Goal: Task Accomplishment & Management: Manage account settings

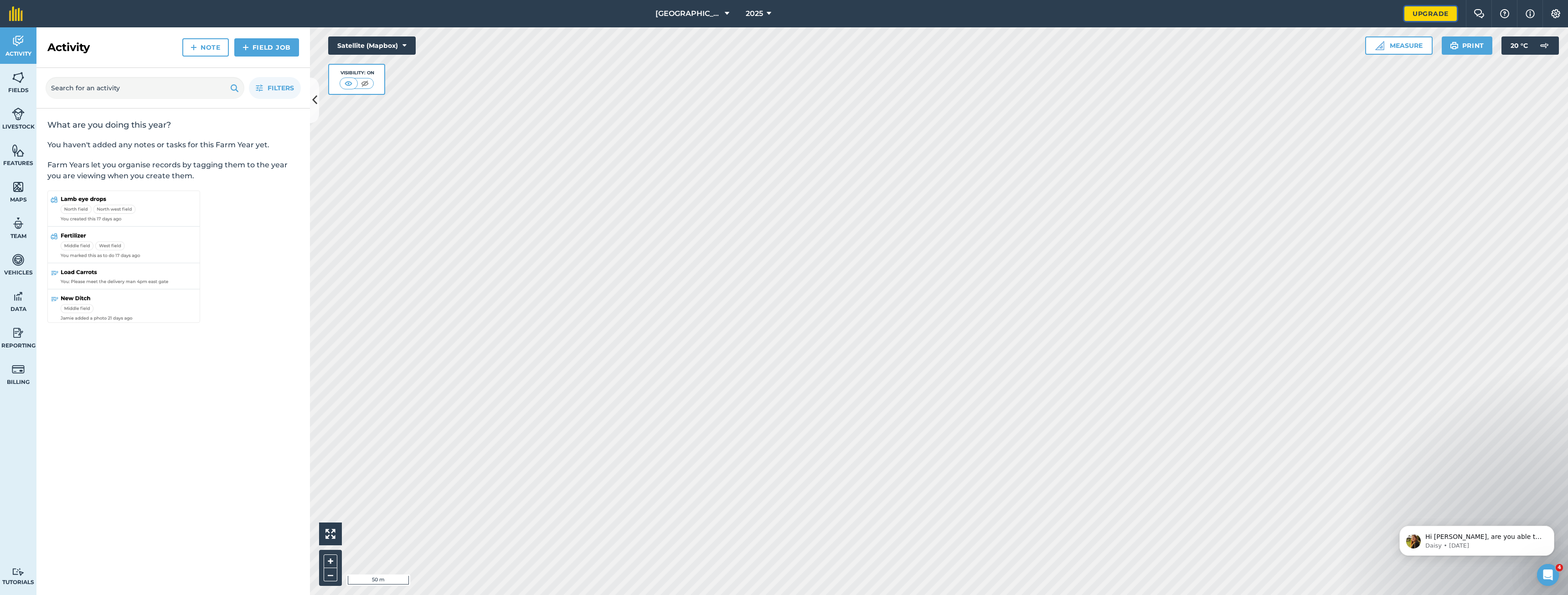
click at [1432, 10] on link "Upgrade" at bounding box center [1431, 14] width 53 height 14
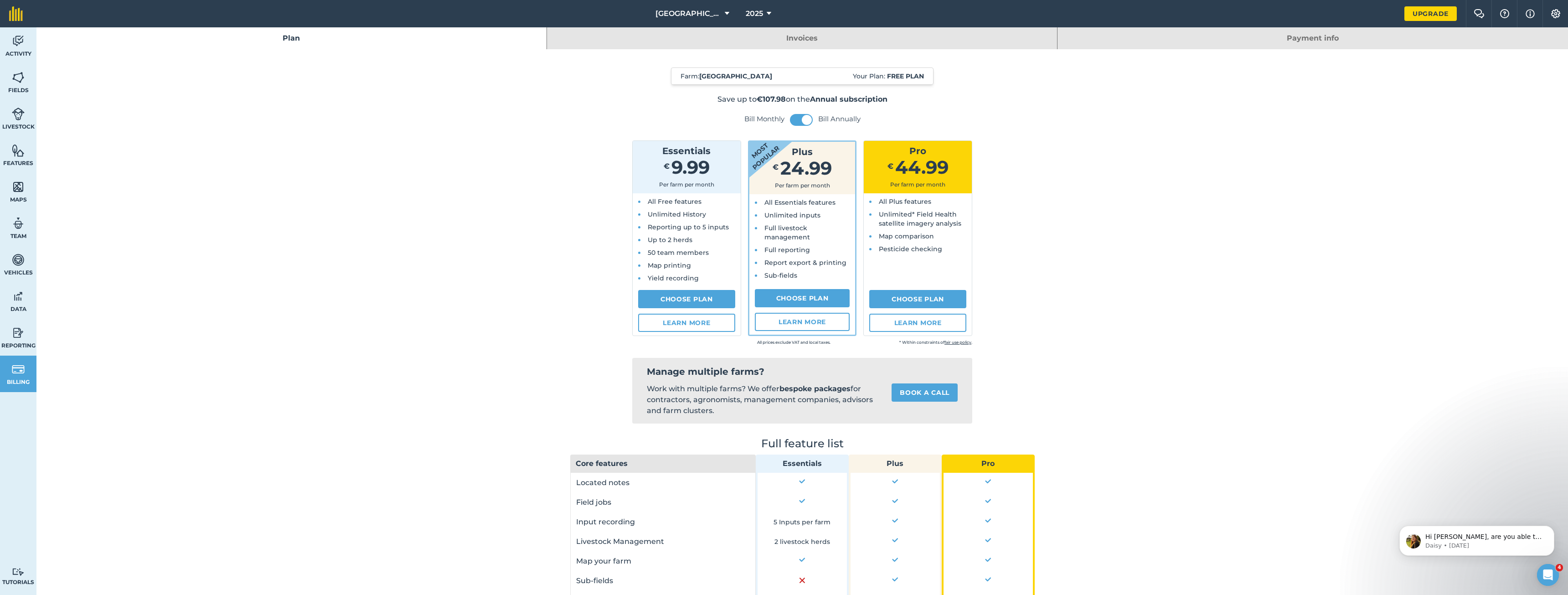
click at [792, 42] on link "Invoices" at bounding box center [802, 38] width 510 height 22
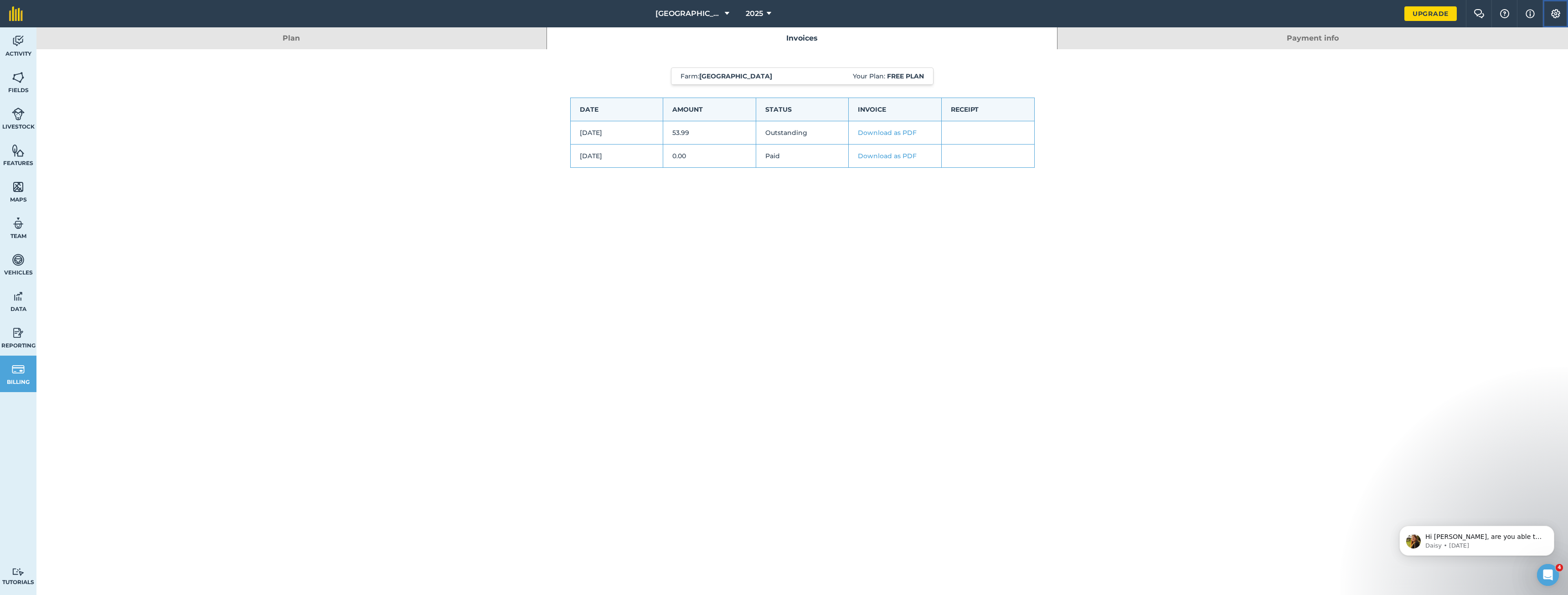
click at [1553, 22] on button "Settings" at bounding box center [1555, 14] width 26 height 27
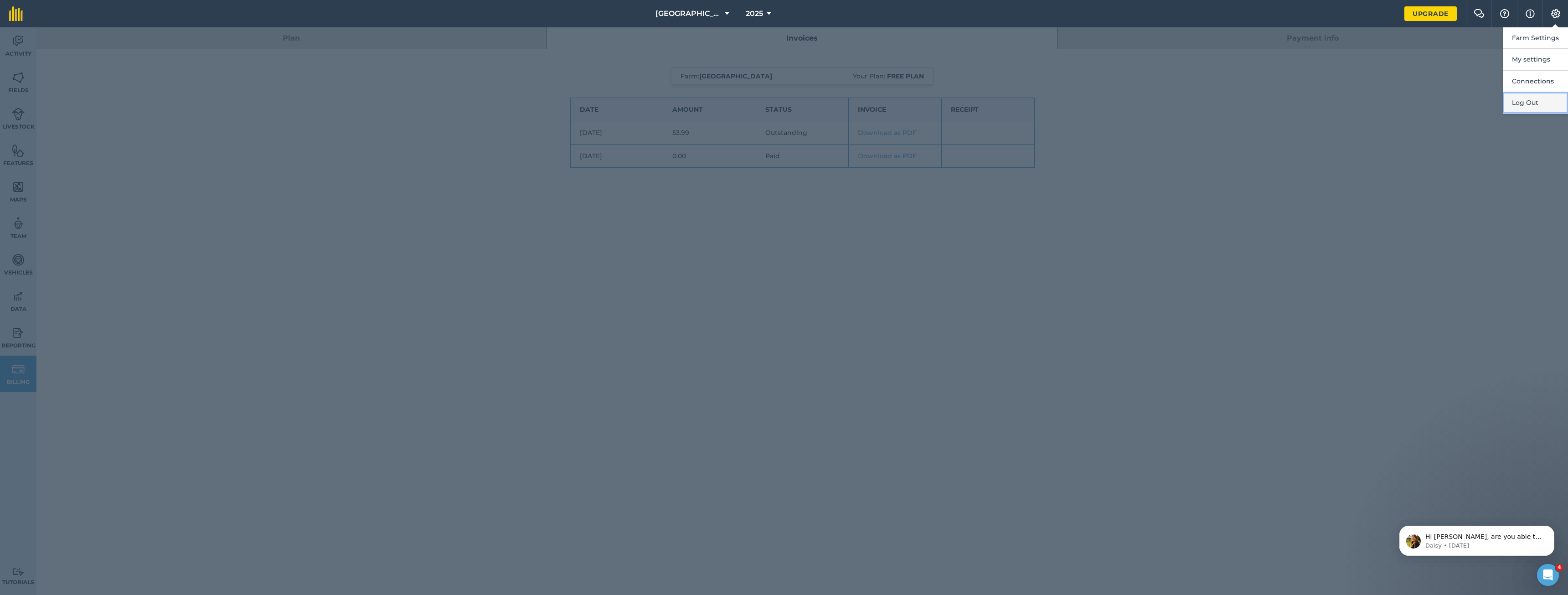
click at [1519, 105] on button "Log Out" at bounding box center [1535, 102] width 65 height 22
